Goal: Navigation & Orientation: Understand site structure

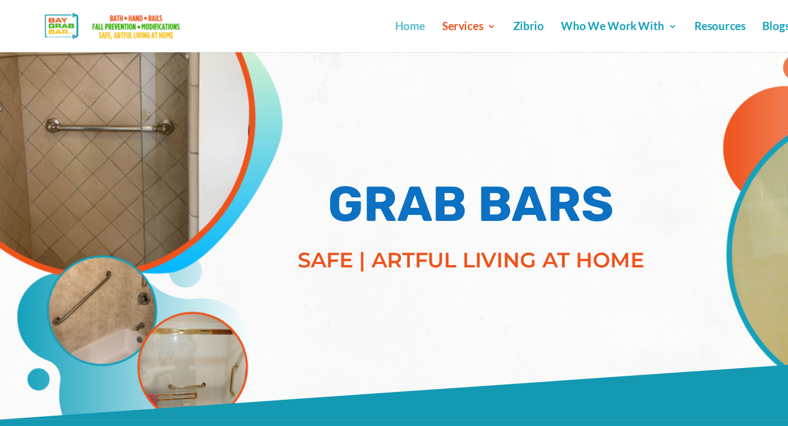
click at [339, 26] on link "Home" at bounding box center [342, 31] width 25 height 26
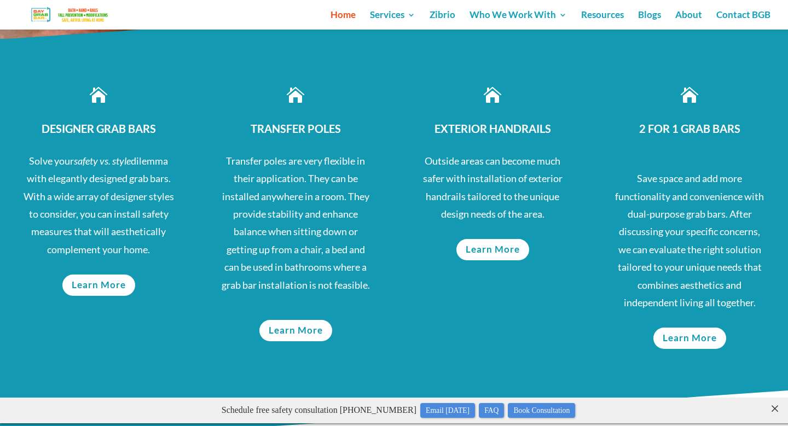
scroll to position [533, 0]
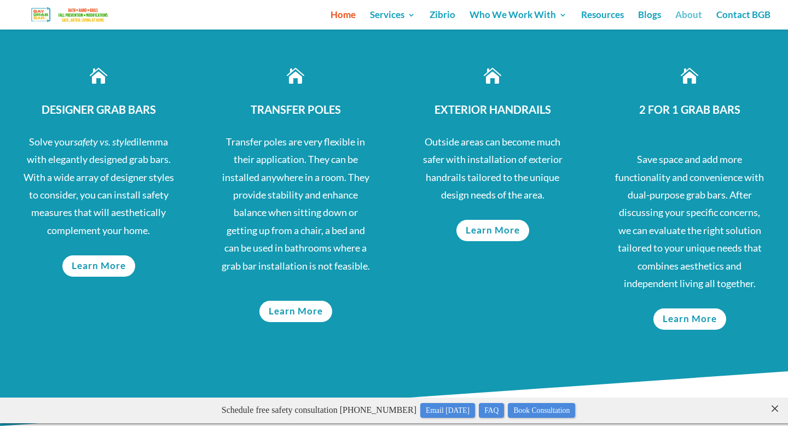
click at [683, 18] on link "About" at bounding box center [688, 20] width 27 height 19
